Goal: Task Accomplishment & Management: Manage account settings

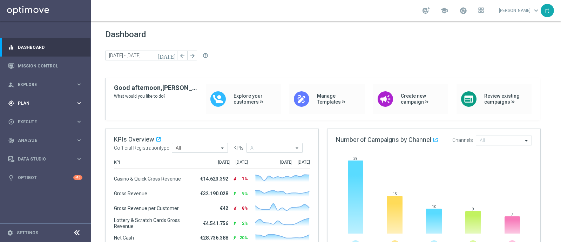
click at [20, 103] on span "Plan" at bounding box center [47, 103] width 58 height 4
click at [30, 117] on link "Target Groups" at bounding box center [45, 118] width 55 height 6
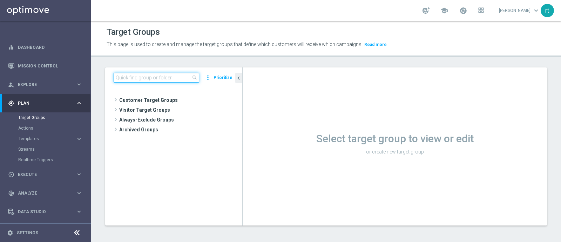
click at [169, 75] on input at bounding box center [157, 78] width 86 height 10
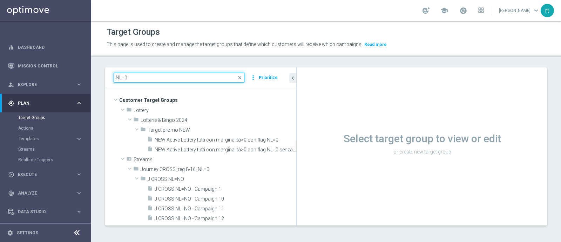
drag, startPoint x: 242, startPoint y: 148, endPoint x: 328, endPoint y: 156, distance: 85.9
click at [328, 156] on as-split "NL=0 close more_vert Prioritize Customer Target Groups library_add create_new_f…" at bounding box center [326, 146] width 442 height 158
type input "NL=0"
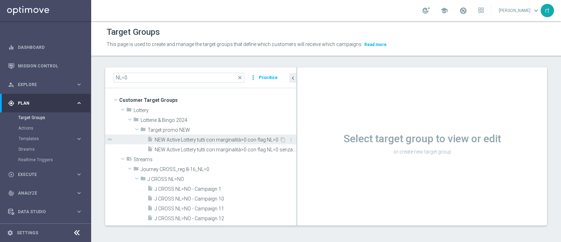
click at [220, 139] on span "NEW Active Lottery tutti con marginalità>0 con flag NL=0" at bounding box center [217, 140] width 125 height 6
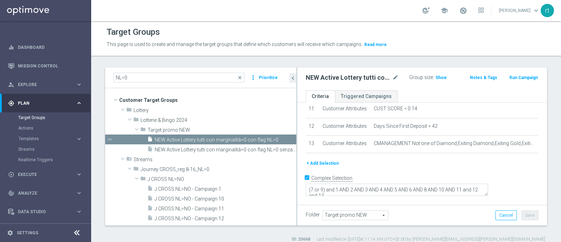
scroll to position [225, 0]
click at [414, 41] on p "This page is used to create and manage the target groups that define which cust…" at bounding box center [270, 45] width 327 height 8
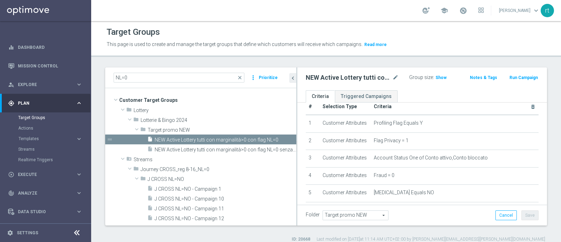
scroll to position [0, 0]
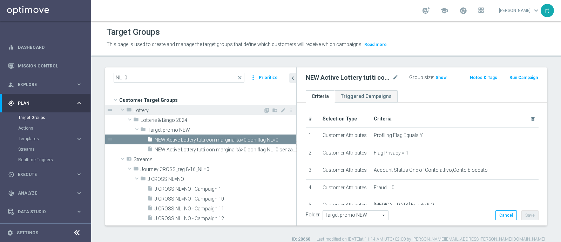
click at [169, 111] on span "Lottery" at bounding box center [199, 110] width 130 height 6
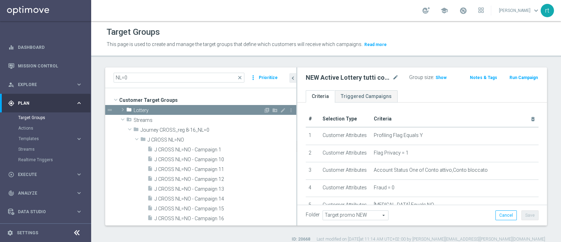
click at [169, 111] on span "Lottery" at bounding box center [199, 110] width 130 height 6
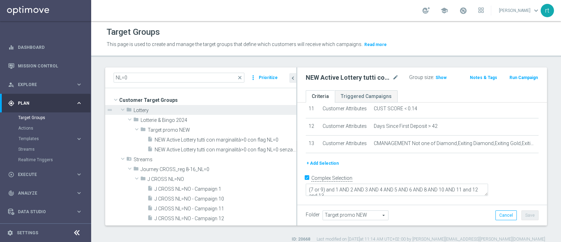
scroll to position [238, 0]
click at [241, 78] on span "close" at bounding box center [240, 78] width 6 height 6
